Goal: Task Accomplishment & Management: Use online tool/utility

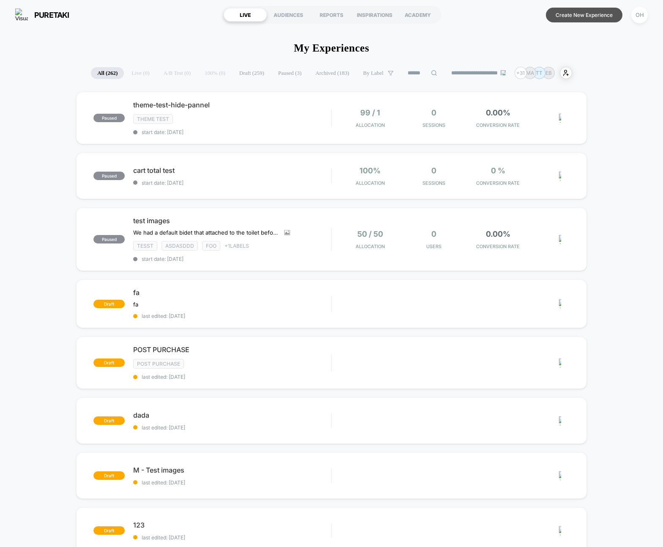
click at [588, 19] on button "Create New Experience" at bounding box center [584, 15] width 77 height 15
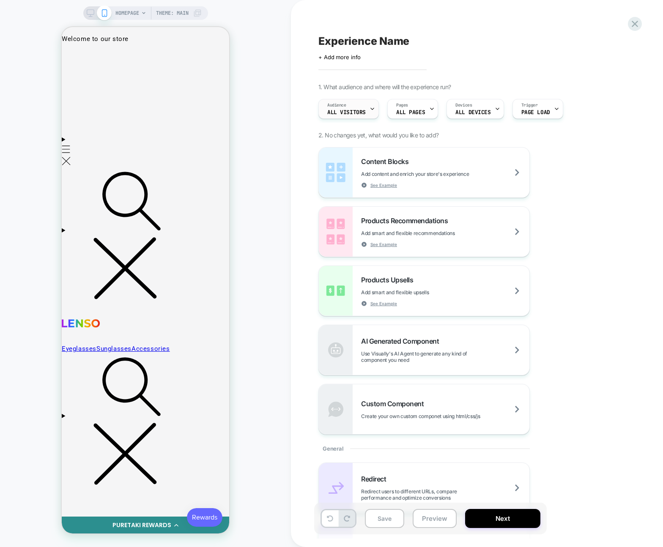
click at [333, 111] on span "All Visitors" at bounding box center [346, 113] width 38 height 6
click at [336, 112] on div "Choose the audience that will see the experience Custom Audience Build your own…" at bounding box center [468, 109] width 309 height 28
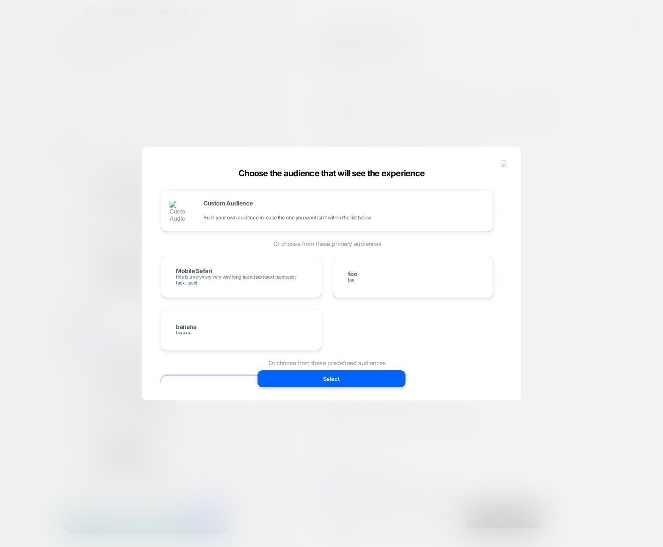
click at [507, 162] on img at bounding box center [505, 163] width 8 height 7
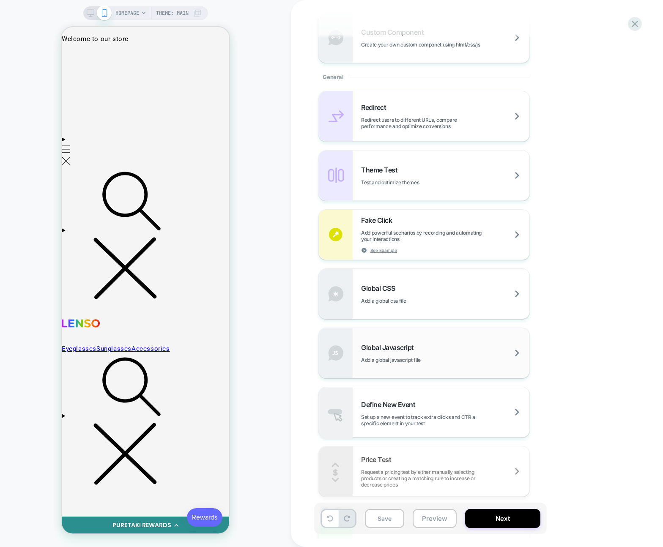
scroll to position [399, 0]
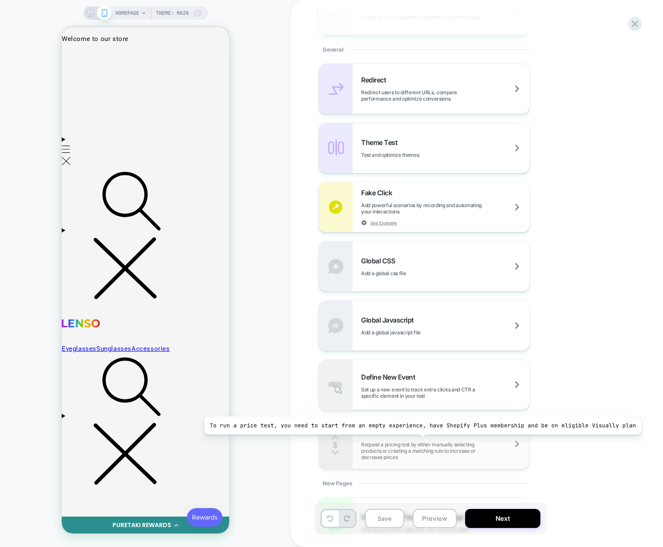
click at [417, 441] on span "Request a pricing test by either manually selecting products or creating a matc…" at bounding box center [445, 450] width 168 height 19
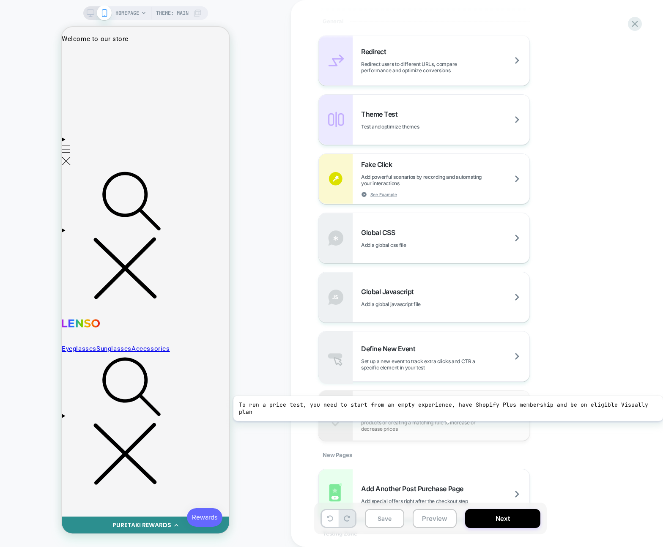
scroll to position [429, 0]
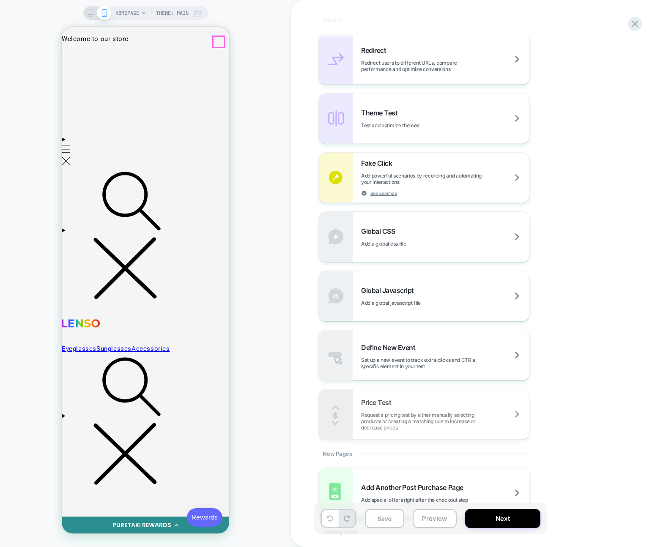
click at [635, 22] on icon at bounding box center [635, 24] width 6 height 6
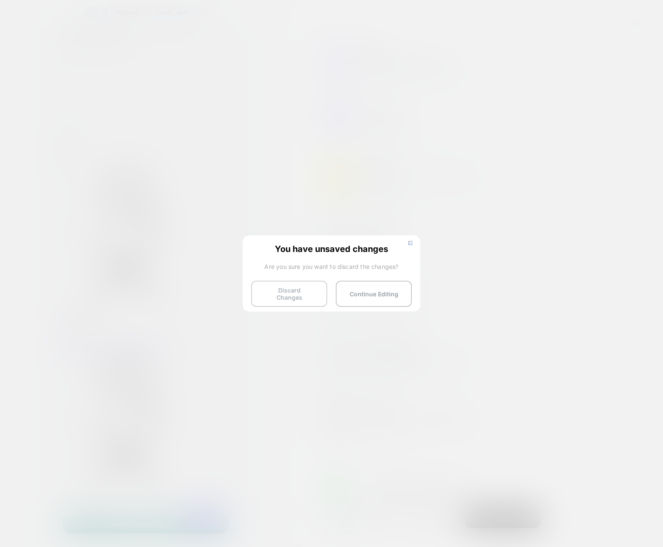
click at [281, 290] on button "Discard Changes" at bounding box center [289, 294] width 76 height 26
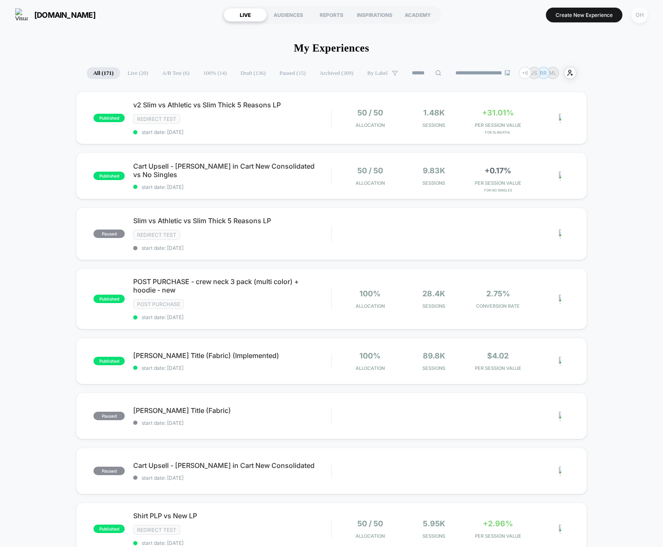
click at [635, 21] on div "OH" at bounding box center [639, 15] width 16 height 16
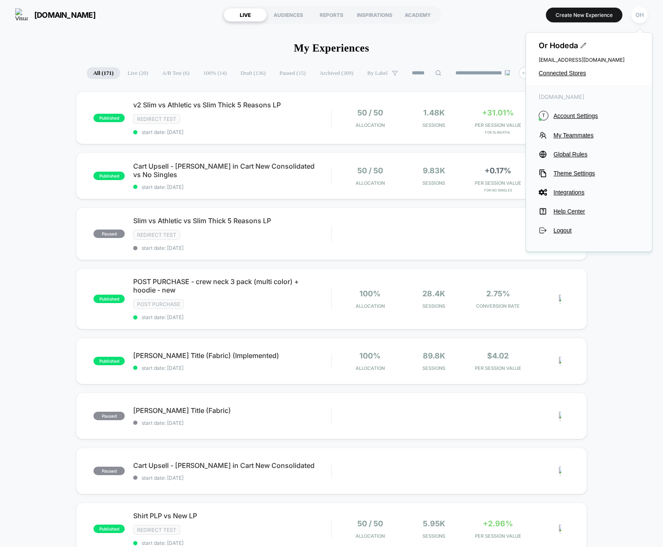
click at [574, 80] on div "Or Hodeda or@visually.io Connected Stores" at bounding box center [589, 59] width 126 height 52
click at [574, 77] on div "Or Hodeda or@visually.io Connected Stores" at bounding box center [589, 59] width 126 height 52
click at [575, 76] on span "Connected Stores" at bounding box center [589, 73] width 101 height 7
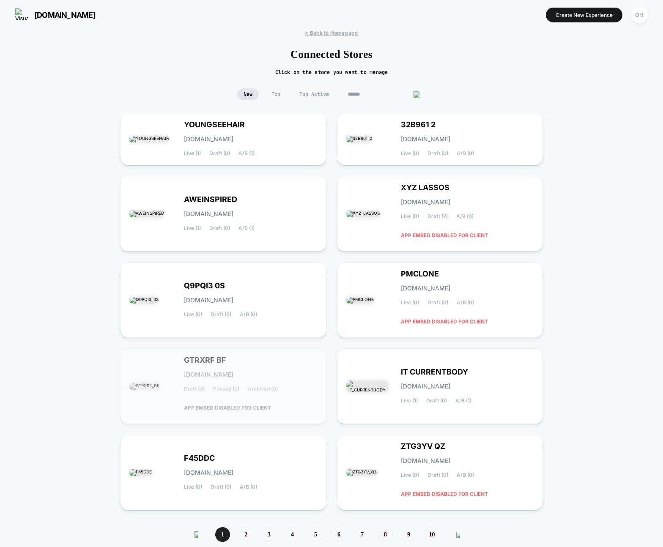
click at [378, 94] on input at bounding box center [384, 94] width 85 height 12
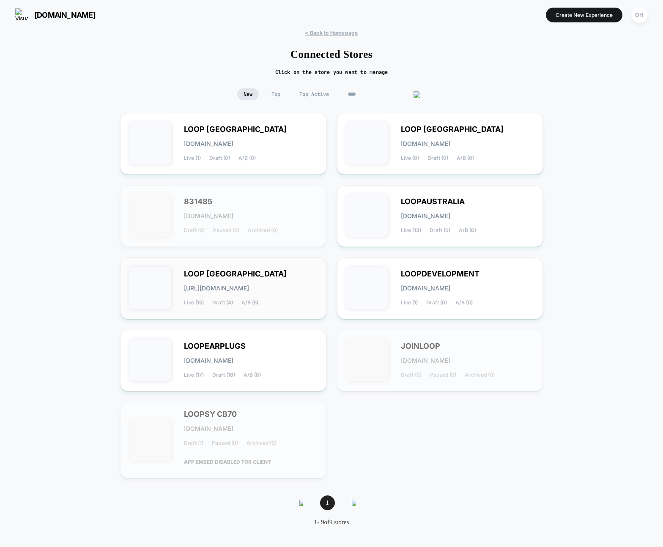
type input "****"
click at [303, 291] on div "LOOP UNITED STATES loop-united_states.myshopify.com Live (15) Draft (4) A/B (5)" at bounding box center [251, 288] width 134 height 35
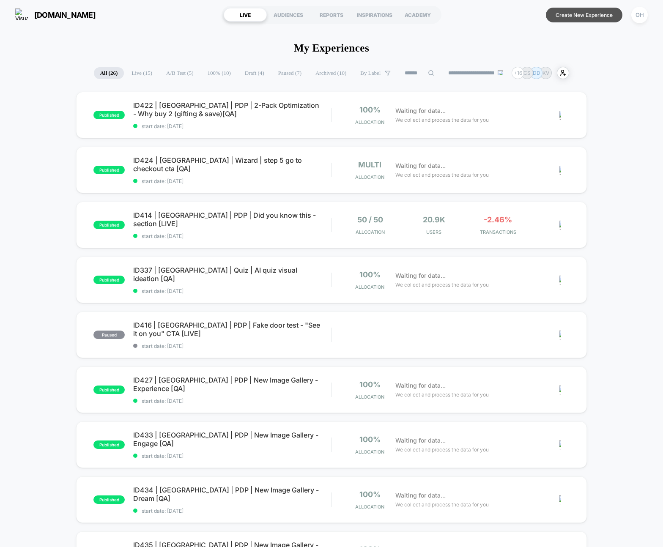
click at [597, 14] on button "Create New Experience" at bounding box center [584, 15] width 77 height 15
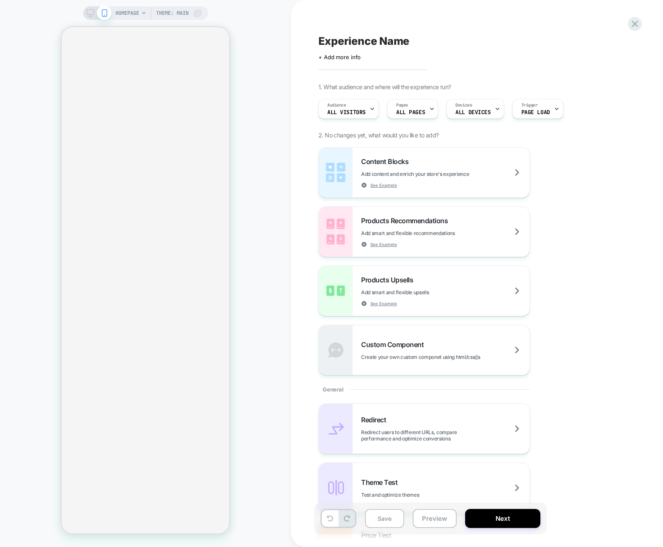
click at [349, 121] on div "Audience All Visitors Pages ALL PAGES Devices ALL DEVICES Trigger Page Load" at bounding box center [468, 109] width 309 height 28
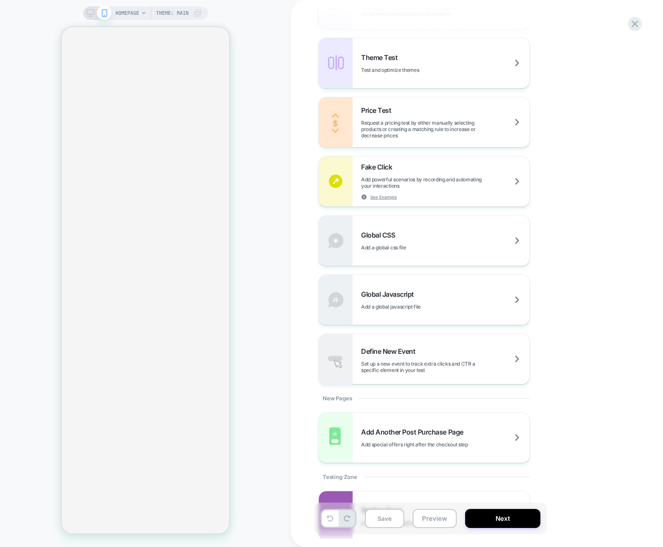
scroll to position [450, 0]
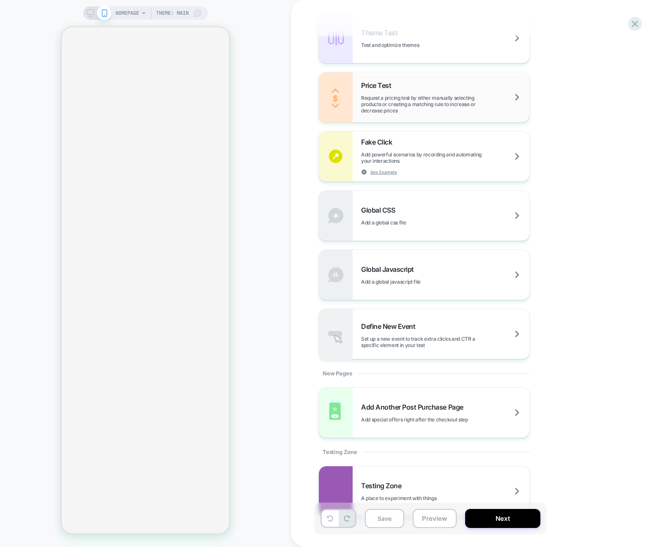
click at [390, 117] on div "Price Test Request a pricing test by either manually selecting products or crea…" at bounding box center [424, 97] width 211 height 50
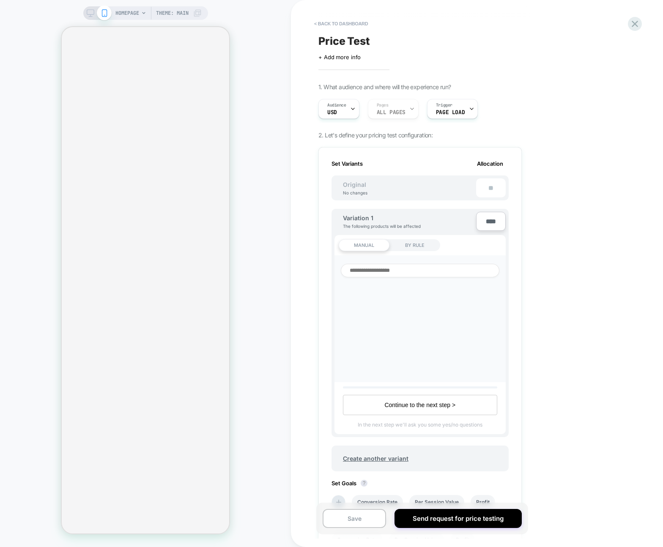
scroll to position [0, 1]
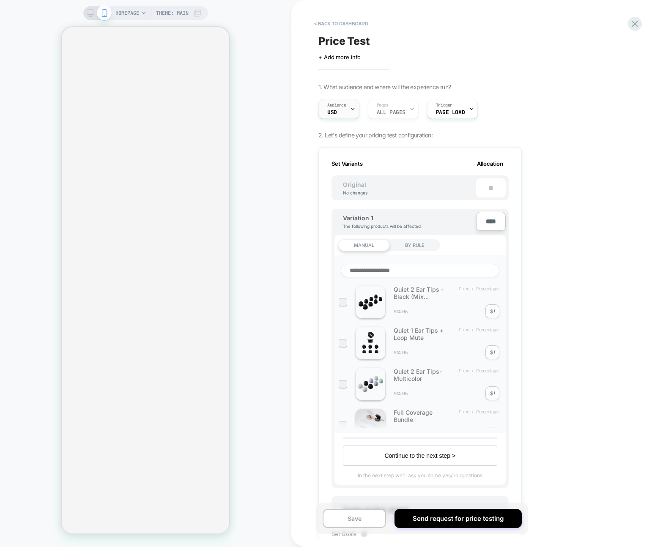
click at [345, 115] on div "Audience USD" at bounding box center [337, 108] width 36 height 19
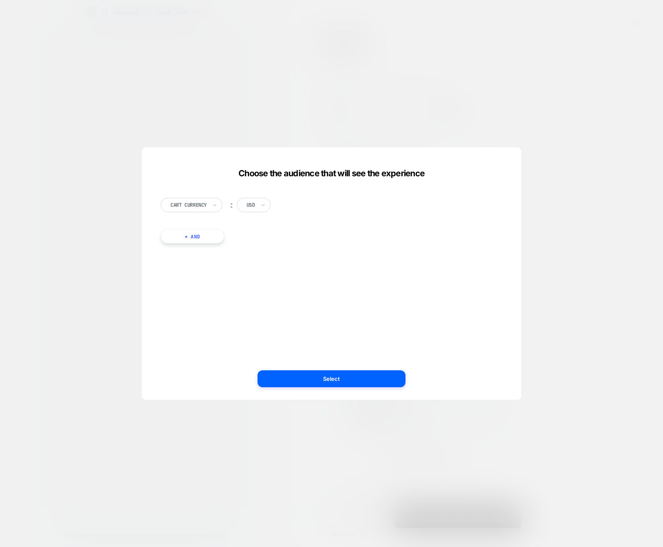
click at [513, 159] on div "Choose the audience that will see the experience Cart Currency ︰ USD + And Sele…" at bounding box center [332, 278] width 380 height 244
click at [509, 159] on button at bounding box center [504, 164] width 13 height 13
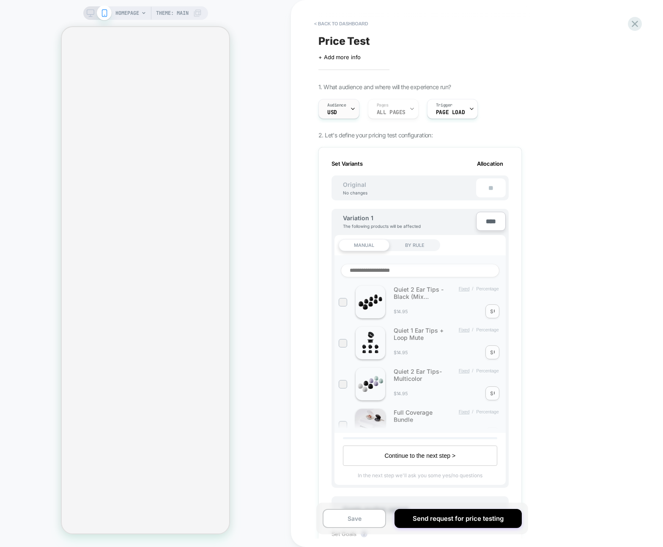
click at [346, 101] on div "Audience USD" at bounding box center [337, 108] width 36 height 19
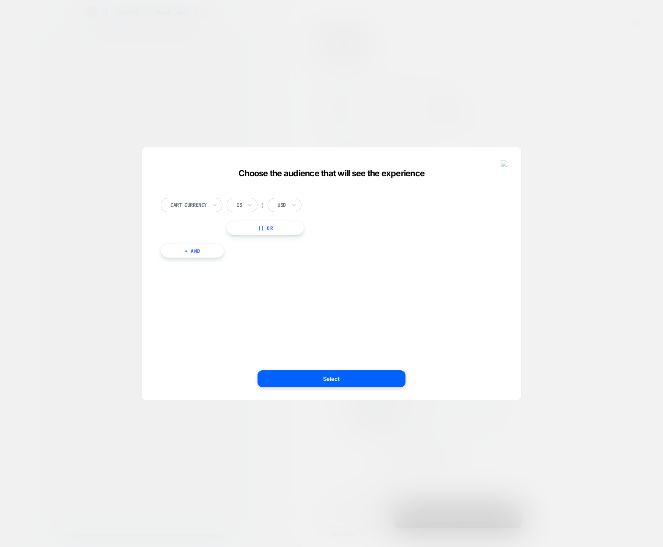
click at [287, 231] on button "|| Or" at bounding box center [265, 228] width 77 height 14
click at [289, 230] on div "USD" at bounding box center [285, 228] width 34 height 14
type input "***"
drag, startPoint x: 295, startPoint y: 254, endPoint x: 315, endPoint y: 281, distance: 33.6
click at [295, 254] on div "CAD" at bounding box center [304, 251] width 55 height 14
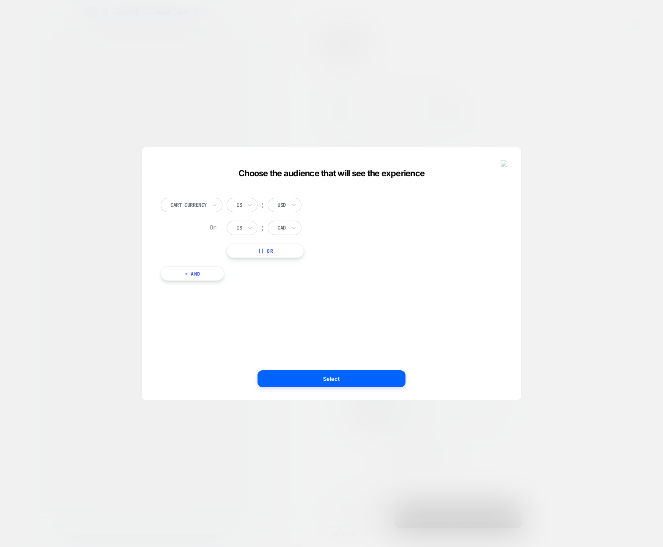
click at [326, 298] on div "Cart Currency Is ︰ USD Or Is ︰ CAD || Or + And" at bounding box center [327, 273] width 354 height 219
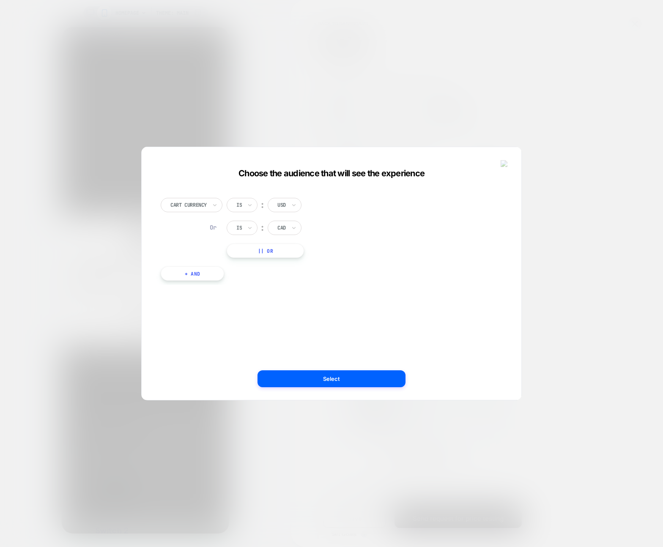
scroll to position [0, 0]
click at [506, 165] on img at bounding box center [505, 163] width 8 height 7
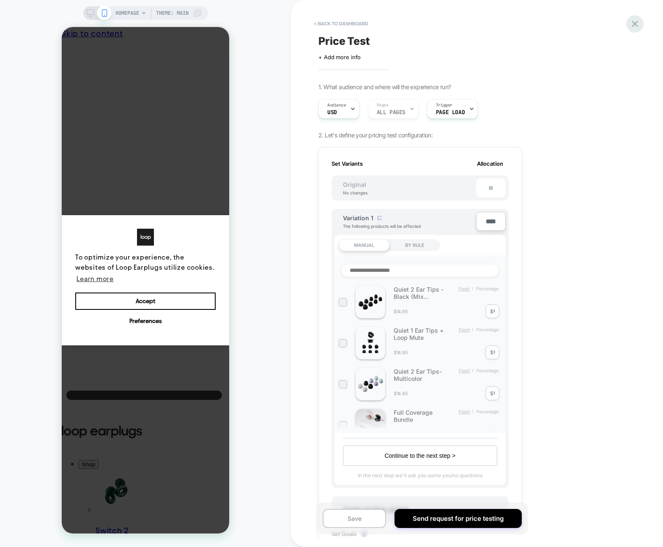
click at [635, 23] on icon at bounding box center [635, 24] width 6 height 6
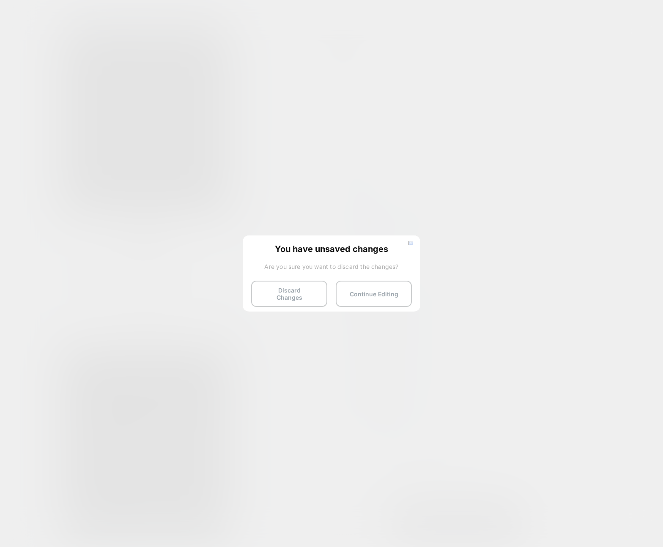
click at [275, 282] on button "Discard Changes" at bounding box center [289, 294] width 76 height 26
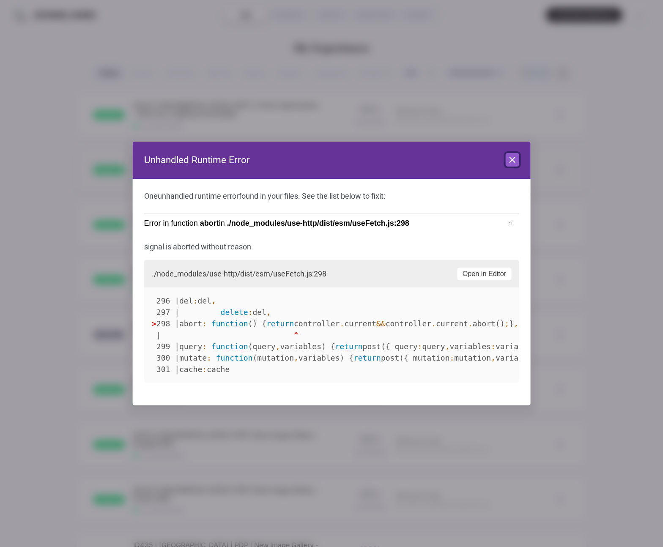
click at [507, 155] on icon at bounding box center [512, 160] width 10 height 10
